Goal: Information Seeking & Learning: Learn about a topic

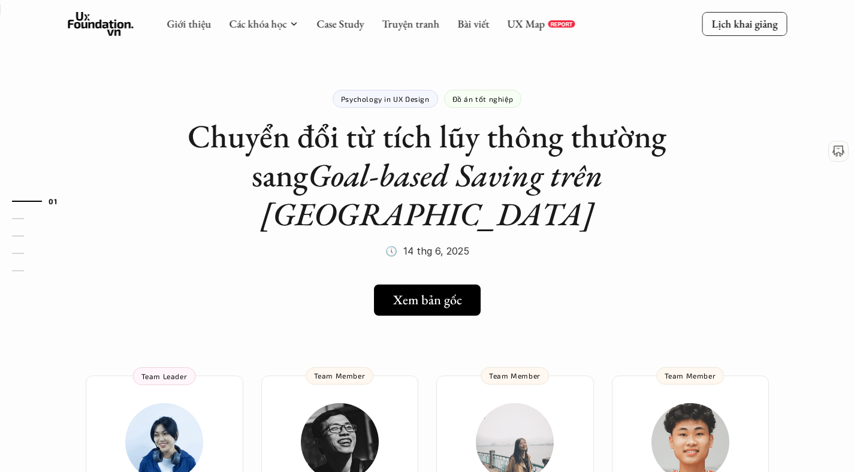
click at [596, 211] on div "Psychology in UX Design Đồ án tốt nghiệp Chuyển đổi từ tích lũy thông thường sa…" at bounding box center [427, 160] width 479 height 201
click at [338, 24] on link "Case Study" at bounding box center [339, 24] width 47 height 14
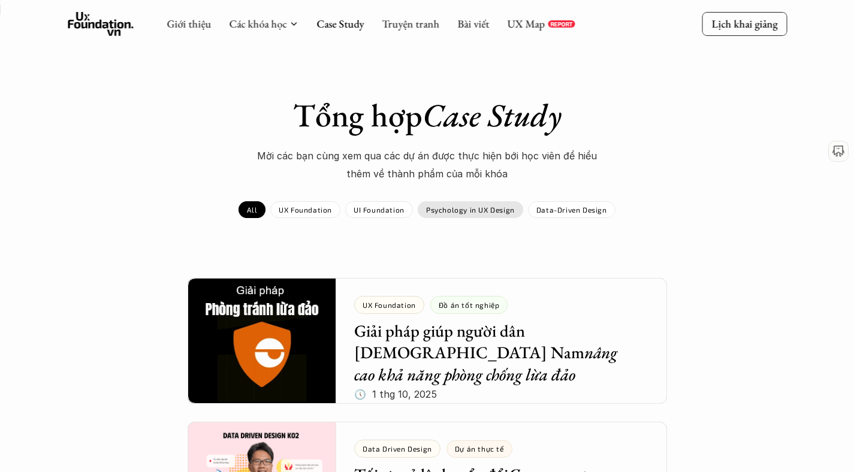
click at [461, 206] on p "Psychology in UX Design" at bounding box center [470, 210] width 89 height 8
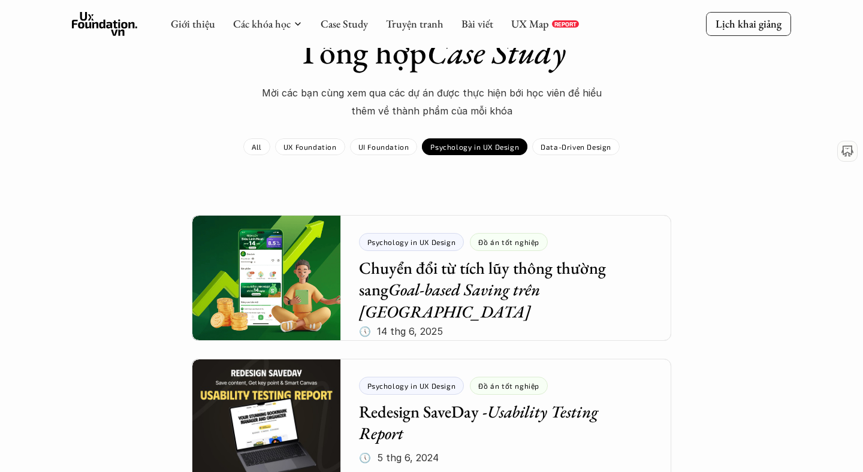
scroll to position [54, 0]
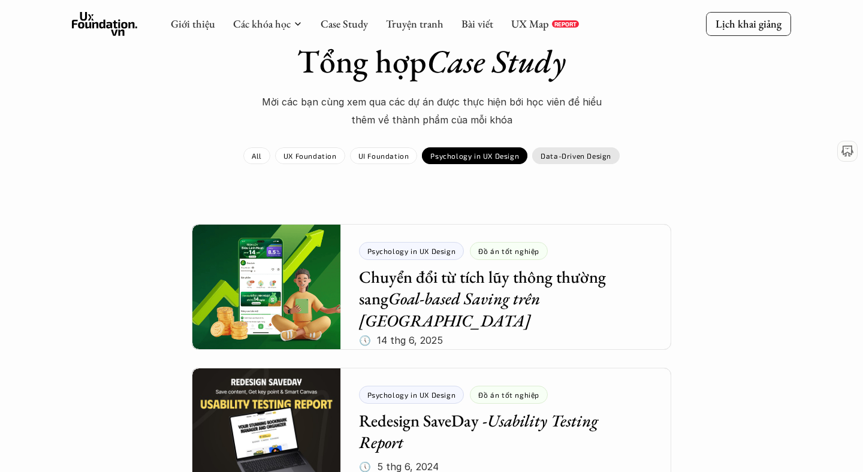
click at [552, 161] on div "Data-Driven Design" at bounding box center [575, 155] width 87 height 17
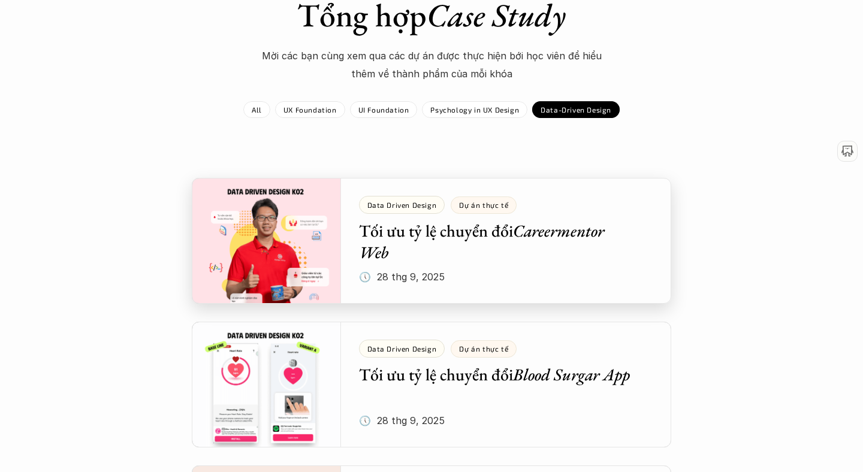
scroll to position [108, 0]
